Goal: Transaction & Acquisition: Subscribe to service/newsletter

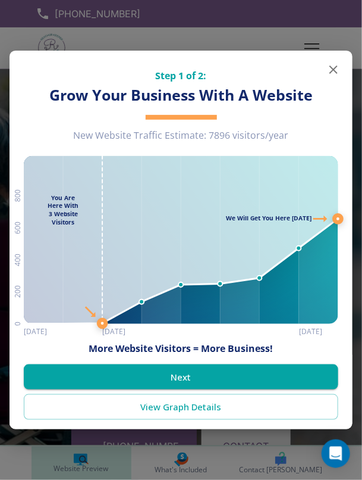
click at [336, 65] on icon "button" at bounding box center [334, 69] width 14 height 14
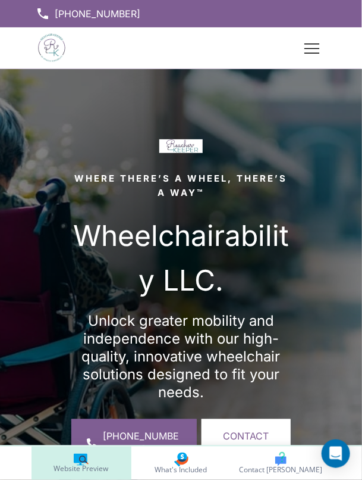
scroll to position [14, 0]
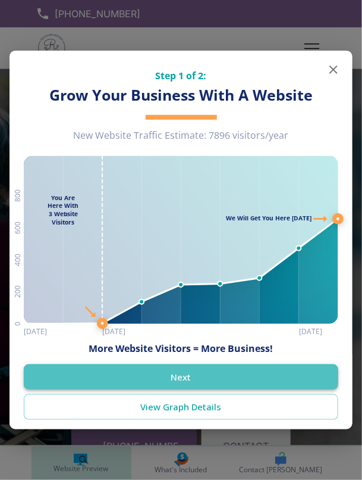
click at [251, 367] on button "Next" at bounding box center [181, 376] width 315 height 25
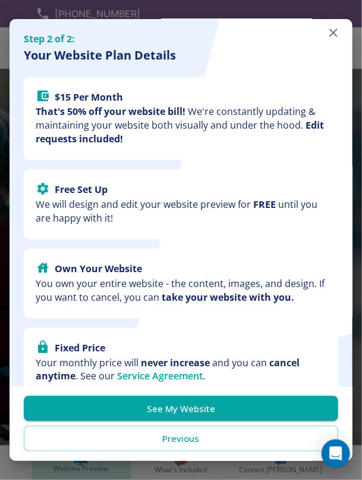
scroll to position [6, 0]
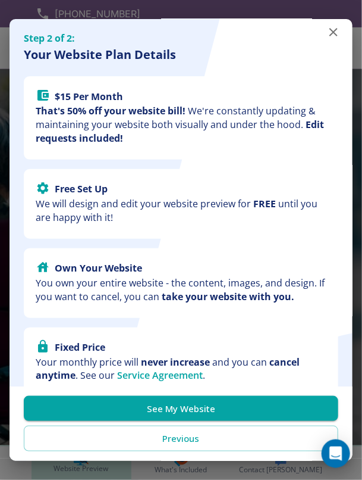
click at [335, 30] on icon "button" at bounding box center [334, 32] width 8 height 8
